Goal: Navigation & Orientation: Find specific page/section

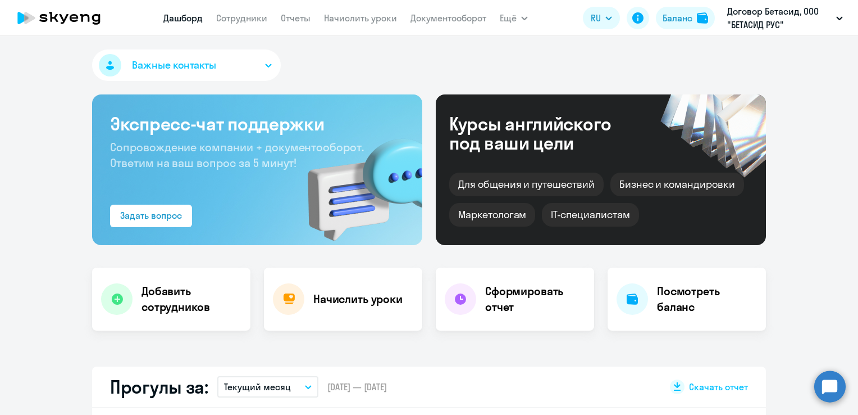
select select "30"
click at [231, 20] on link "Сотрудники" at bounding box center [241, 17] width 51 height 11
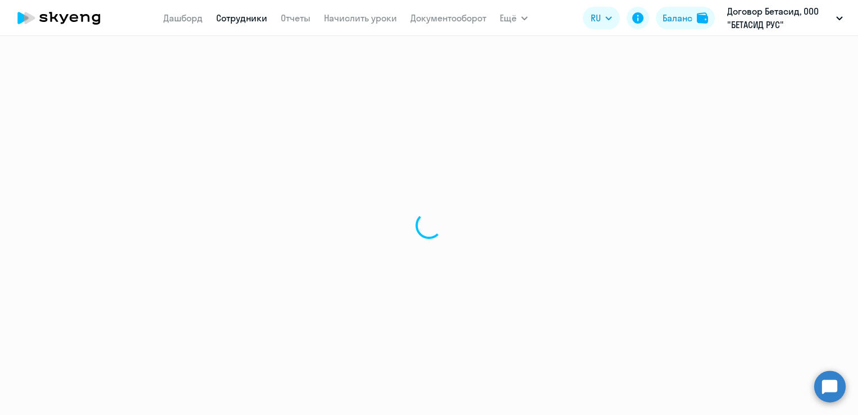
select select "30"
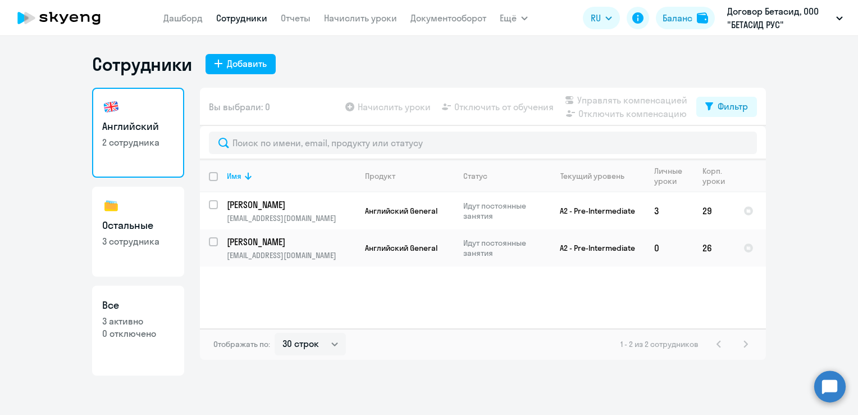
click at [138, 236] on p "3 сотрудника" at bounding box center [138, 241] width 72 height 12
select select "30"
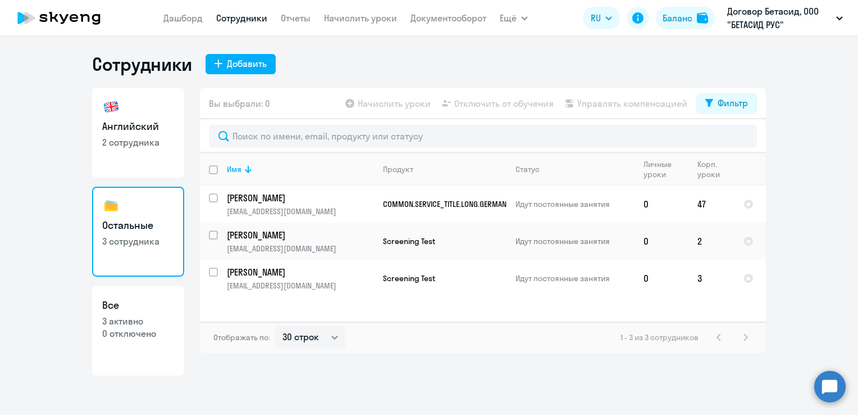
click at [124, 316] on p "3 активно" at bounding box center [138, 321] width 72 height 12
select select "30"
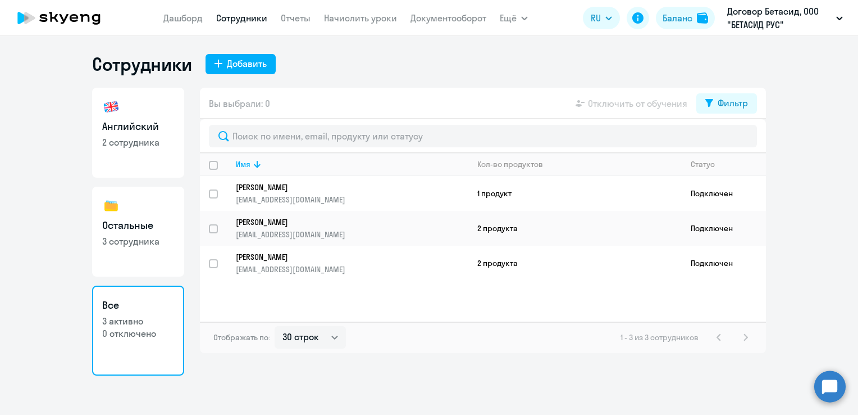
click at [121, 118] on link "Английский 2 сотрудника" at bounding box center [138, 133] width 92 height 90
select select "30"
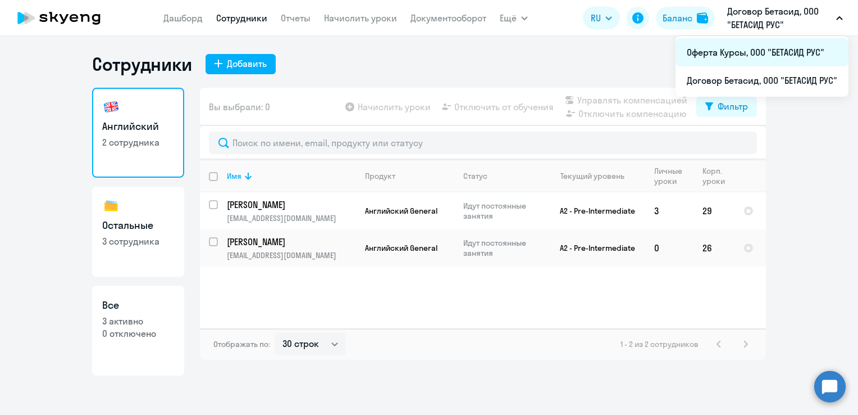
click at [739, 55] on li "Оферта Курсы, ООО "БЕТАСИД РУС"" at bounding box center [762, 52] width 173 height 28
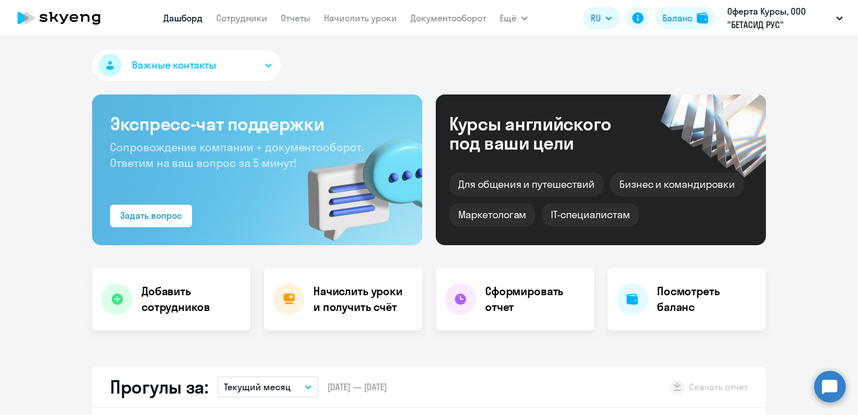
select select "30"
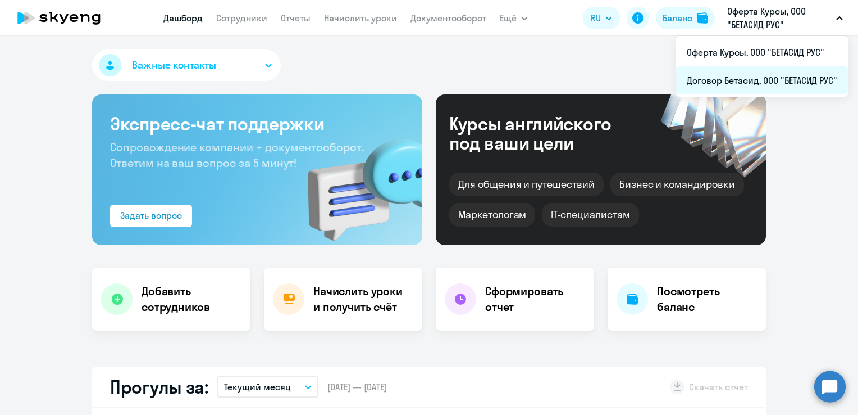
click at [753, 76] on li "Договор Бетасид, ООО "БЕТАСИД РУС"" at bounding box center [762, 80] width 173 height 28
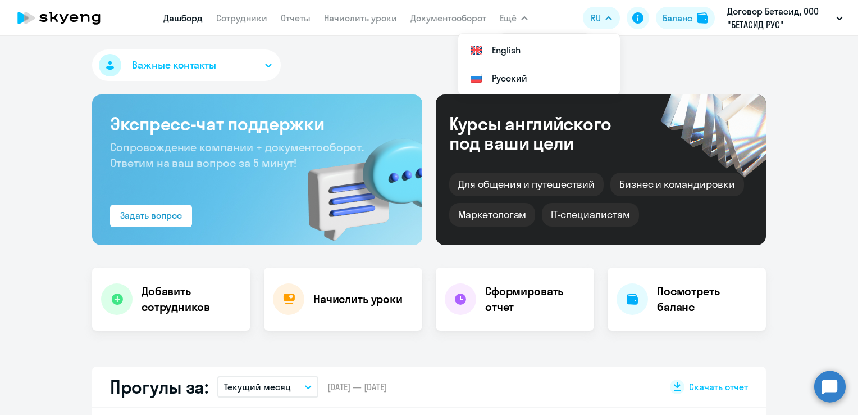
click at [518, 23] on button "Ещё" at bounding box center [514, 18] width 28 height 22
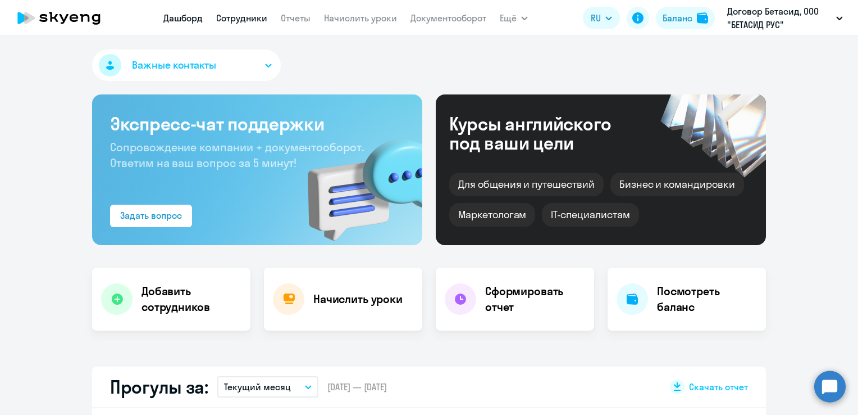
click at [240, 20] on link "Сотрудники" at bounding box center [241, 17] width 51 height 11
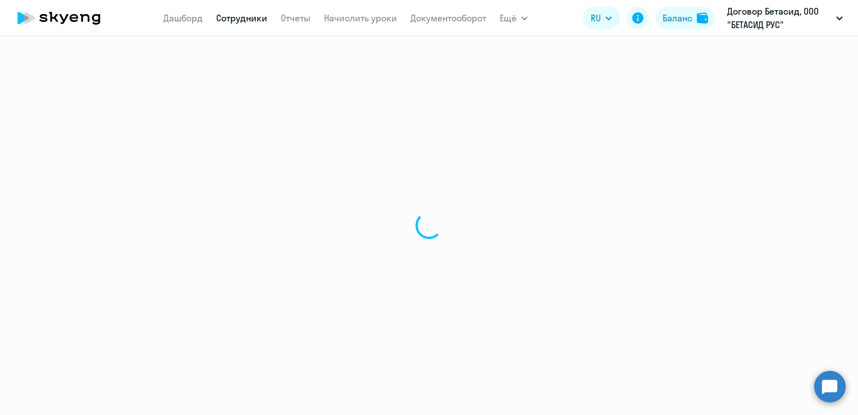
select select "30"
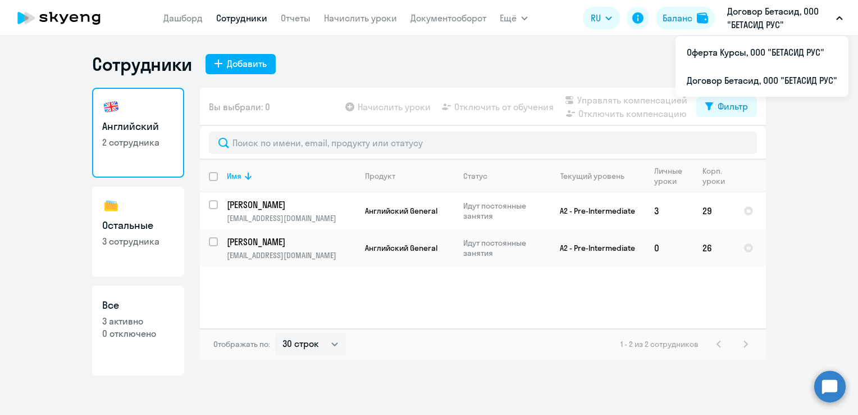
click at [836, 20] on button "Договор Бетасид, ООО "БЕТАСИД РУС"" at bounding box center [785, 17] width 127 height 27
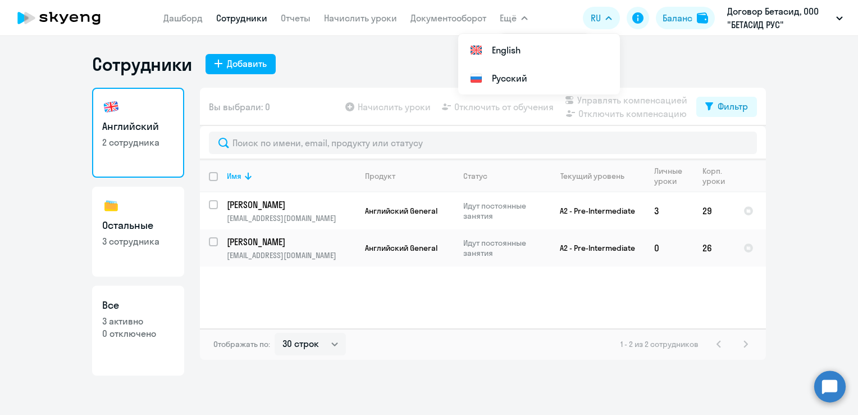
click at [62, 16] on icon at bounding box center [64, 19] width 9 height 10
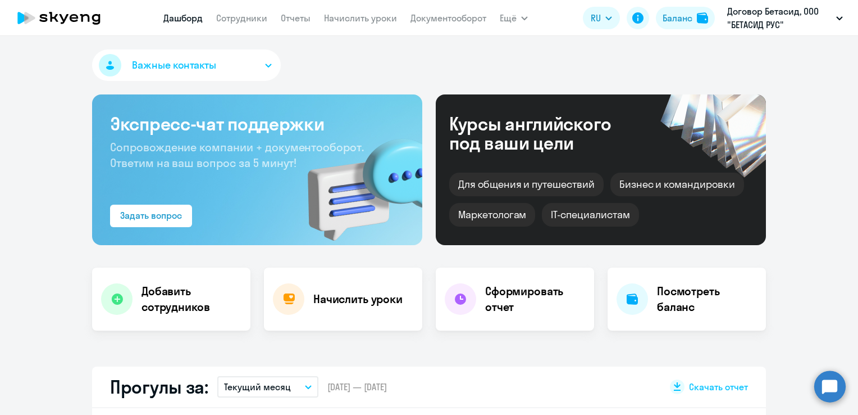
select select "30"
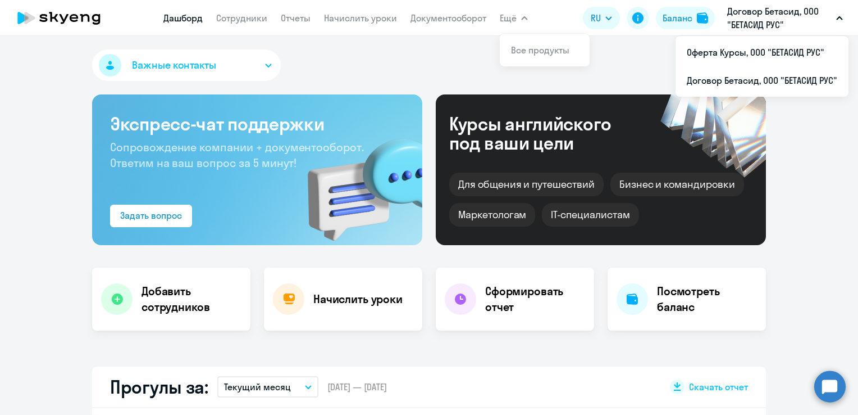
select select "30"
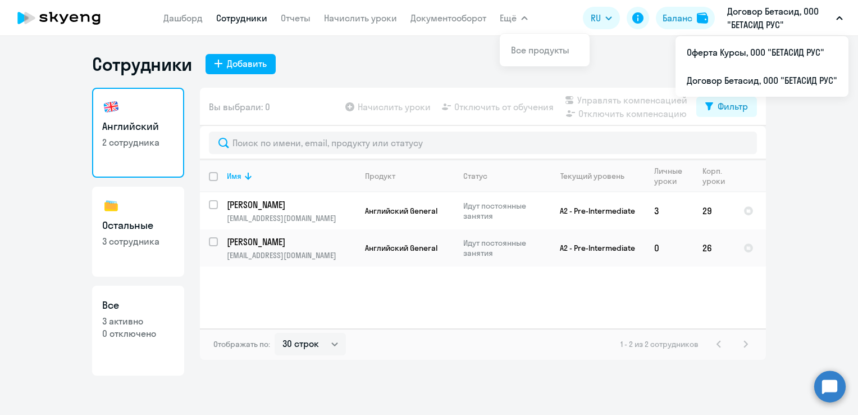
select select "30"
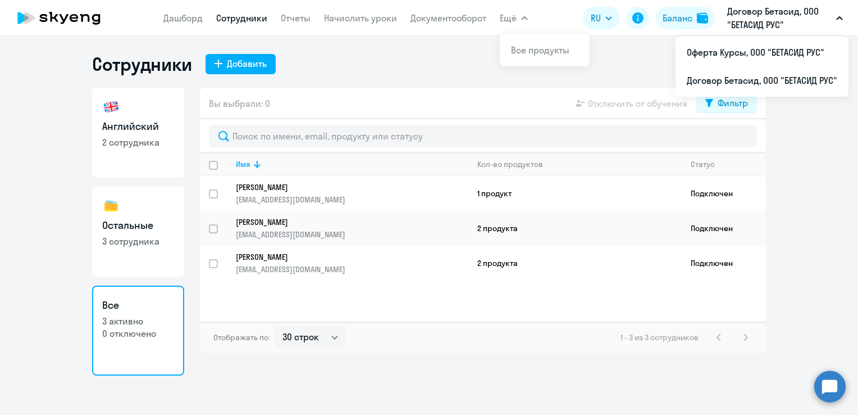
select select "30"
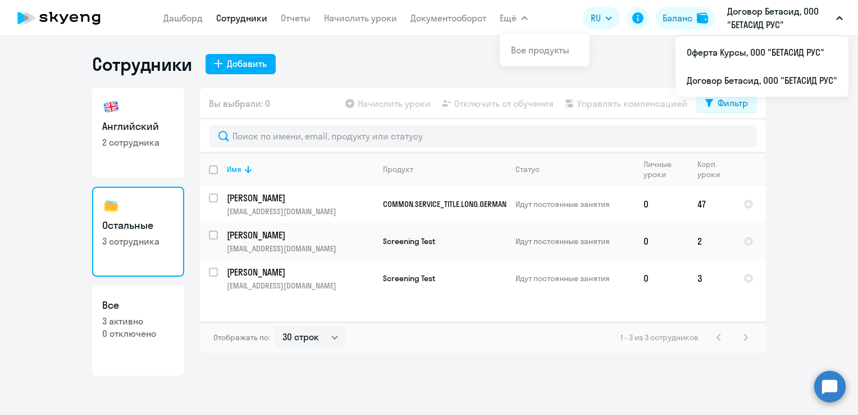
select select "30"
